Goal: Task Accomplishment & Management: Manage account settings

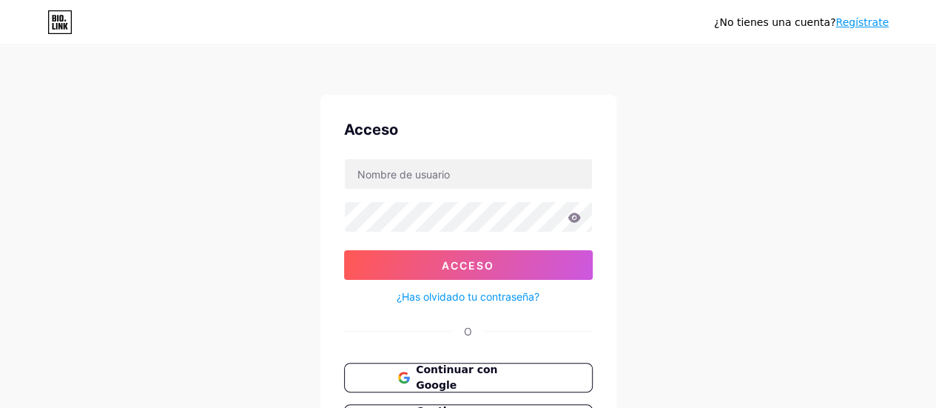
click at [415, 157] on div "Acceso Acceso ¿Has olvidado tu contraseña? O Continuar con Google Continuar con…" at bounding box center [468, 297] width 296 height 404
click at [416, 164] on input "text" at bounding box center [468, 174] width 247 height 30
click at [571, 221] on icon at bounding box center [574, 217] width 13 height 10
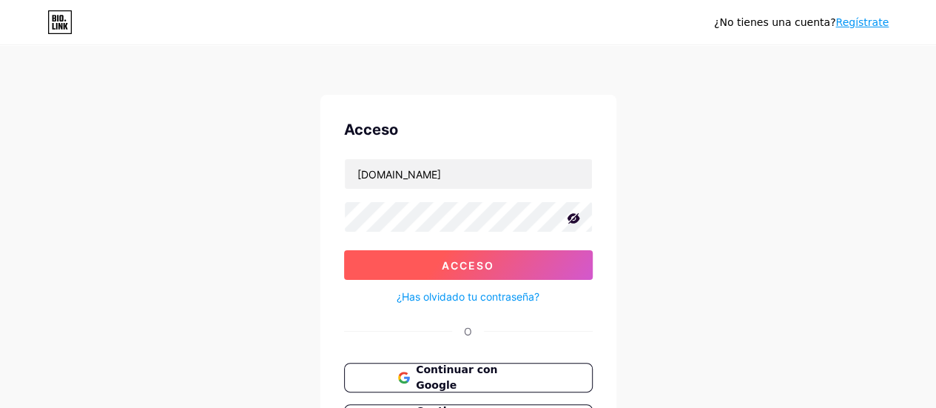
click at [460, 259] on font "Acceso" at bounding box center [468, 265] width 53 height 13
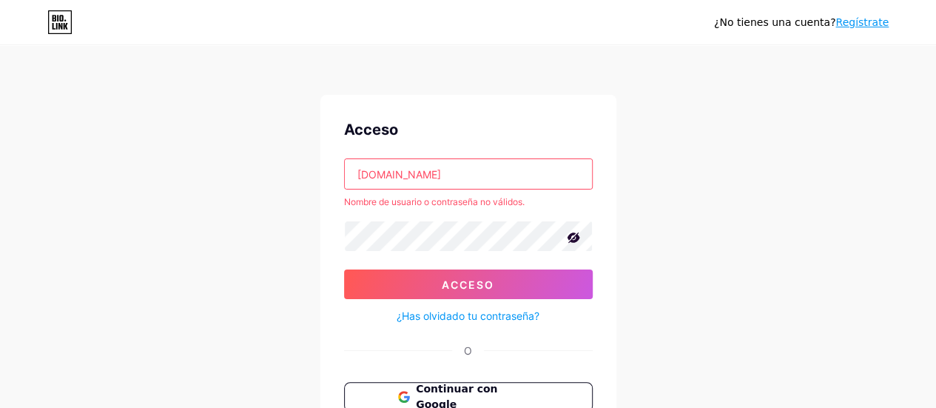
click at [369, 178] on input "[DOMAIN_NAME]" at bounding box center [468, 174] width 247 height 30
drag, startPoint x: 505, startPoint y: 175, endPoint x: 320, endPoint y: 170, distance: 184.4
click at [320, 170] on div "Acceso [DOMAIN_NAME] Nombre de usuario o contraseña no válidos. Acceso ¿Has olv…" at bounding box center [468, 306] width 296 height 423
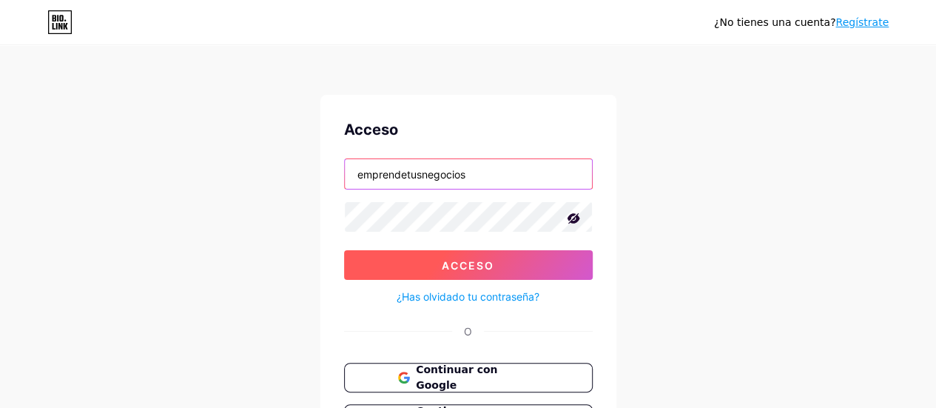
type input "emprendetusnegocios"
click at [441, 259] on button "Acceso" at bounding box center [468, 265] width 249 height 30
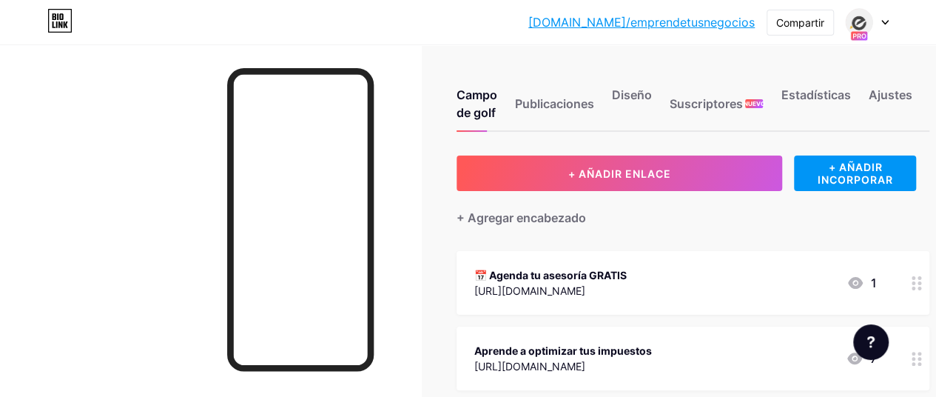
click at [880, 22] on div at bounding box center [867, 22] width 43 height 27
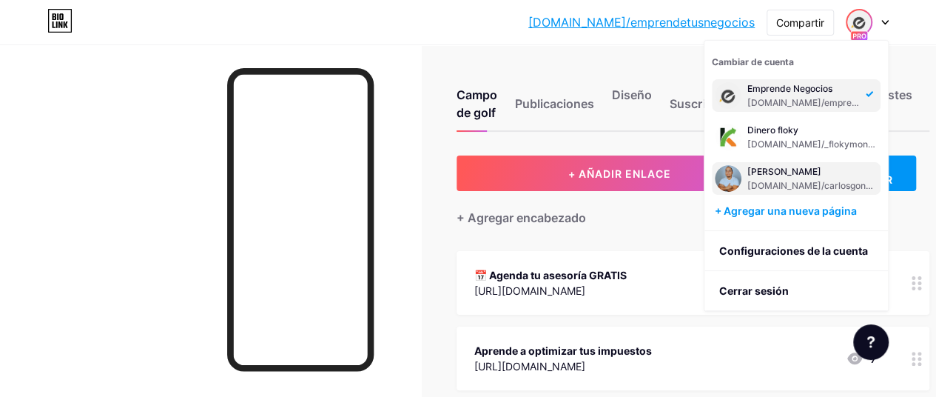
click at [794, 187] on font "[DOMAIN_NAME]/carlosgongora" at bounding box center [817, 185] width 138 height 11
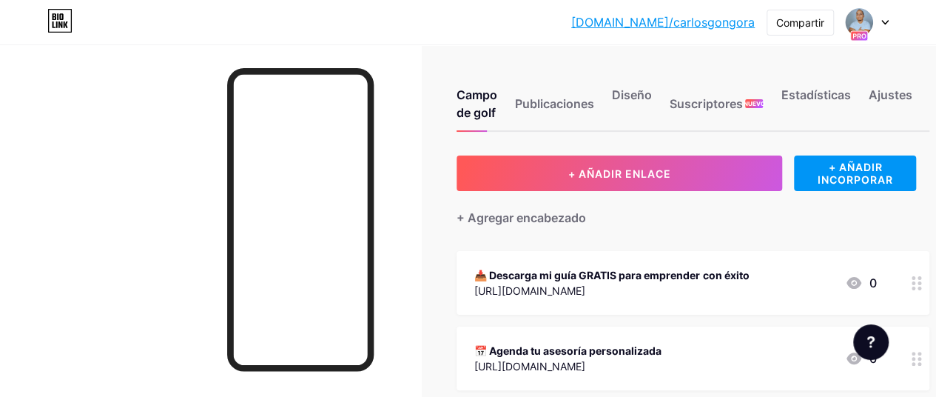
click at [585, 284] on font "[URL][DOMAIN_NAME]" at bounding box center [529, 290] width 111 height 13
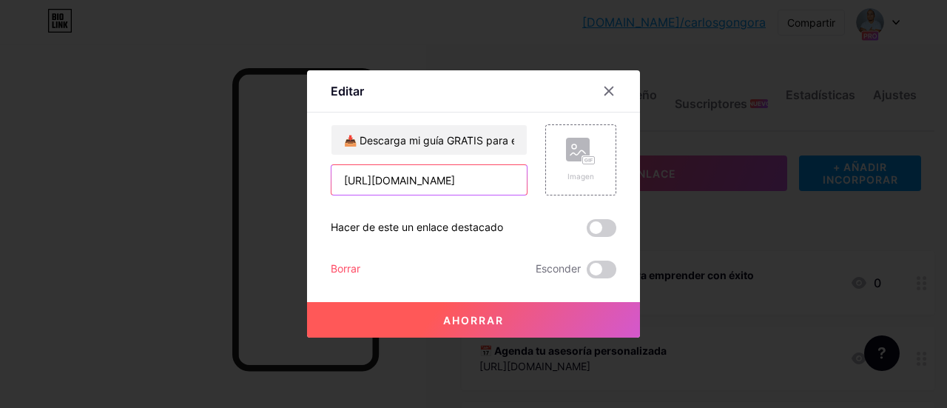
click at [489, 186] on input "[URL][DOMAIN_NAME]" at bounding box center [429, 180] width 195 height 30
click at [489, 186] on input "https://1drv.ms/b/s!AtGQ-GYHwrfHgaZW5S3yWGpdmyG6MA" at bounding box center [429, 180] width 195 height 30
paste input "c/c7b7c20766f890d1/EZREEUTOV4BOrYqR4okzgjsBcwdjObbWztspWRbd2IUpxw?e=6M2UOT"
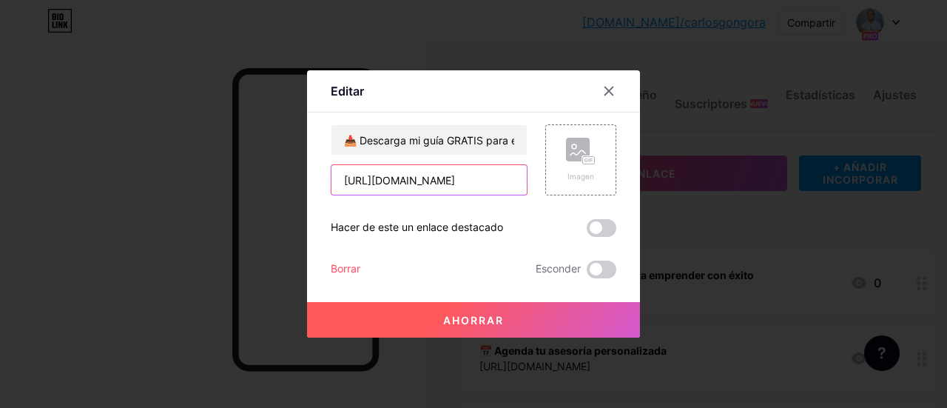
type input "https://1drv.ms/b/c/c7b7c20766f890d1/EZREEUTOV4BOrYqR4okzgjsBcwdjObbWztspWRbd2I…"
click at [505, 318] on button "Ahorrar" at bounding box center [473, 320] width 333 height 36
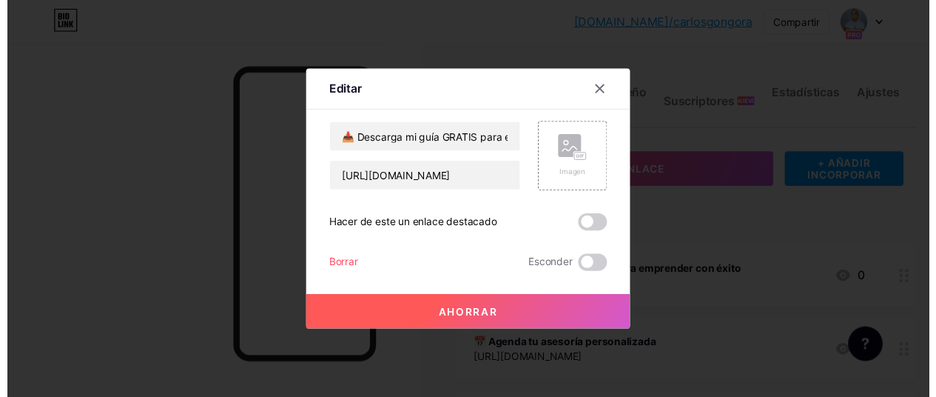
scroll to position [0, 0]
